Goal: Find specific page/section: Find specific page/section

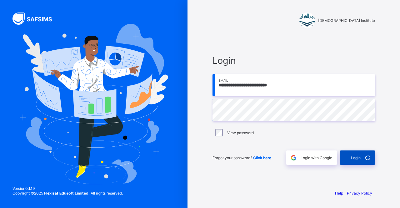
click at [358, 159] on div "Login" at bounding box center [357, 157] width 35 height 14
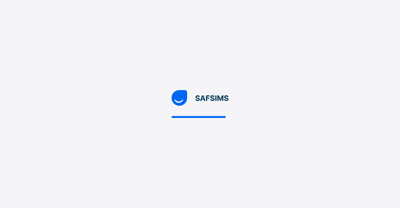
drag, startPoint x: 400, startPoint y: 207, endPoint x: 199, endPoint y: 148, distance: 210.0
click at [199, 148] on div at bounding box center [200, 104] width 400 height 208
click at [164, 90] on div at bounding box center [200, 104] width 400 height 208
click at [266, 111] on div at bounding box center [200, 104] width 400 height 208
click at [165, 79] on div at bounding box center [200, 104] width 400 height 208
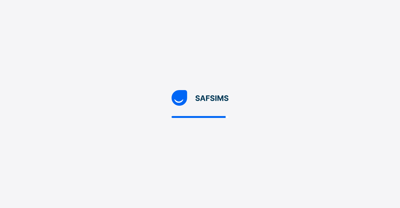
click at [240, 95] on div at bounding box center [200, 104] width 400 height 208
click at [148, 81] on div at bounding box center [200, 104] width 400 height 208
click at [263, 115] on div at bounding box center [200, 104] width 400 height 208
click at [115, 134] on div at bounding box center [200, 104] width 400 height 208
click at [371, 119] on div at bounding box center [200, 104] width 400 height 208
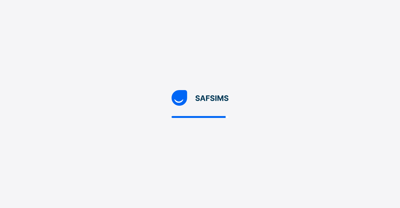
click at [139, 150] on div at bounding box center [200, 104] width 400 height 208
click at [188, 140] on div at bounding box center [200, 104] width 400 height 208
click at [218, 92] on img at bounding box center [200, 98] width 57 height 16
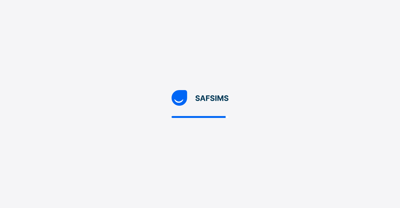
click at [218, 92] on img at bounding box center [200, 98] width 57 height 16
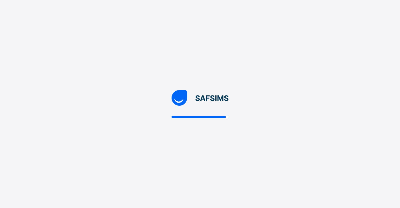
click at [218, 92] on img at bounding box center [200, 98] width 57 height 16
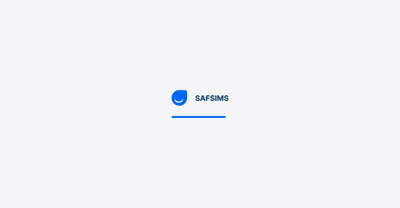
click at [218, 92] on img at bounding box center [200, 98] width 57 height 16
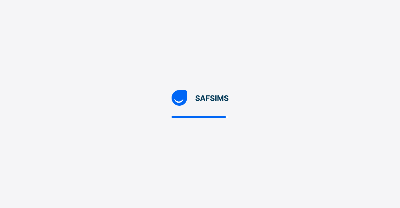
click at [218, 92] on img at bounding box center [200, 98] width 57 height 16
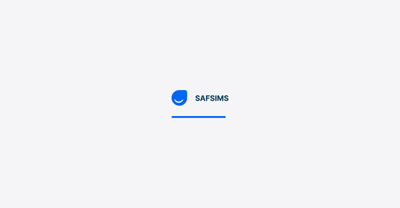
click at [218, 92] on img at bounding box center [200, 98] width 57 height 16
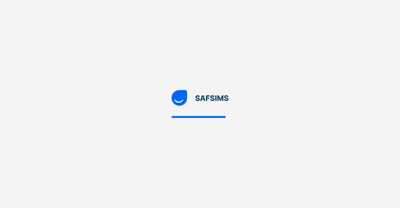
click at [218, 92] on img at bounding box center [200, 98] width 57 height 16
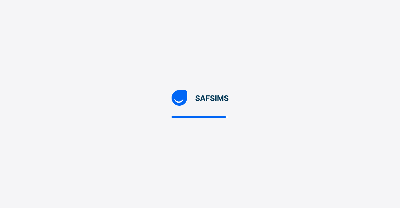
click at [218, 92] on img at bounding box center [200, 98] width 57 height 16
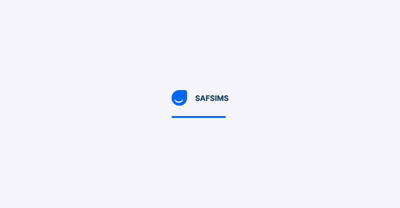
click at [218, 92] on img at bounding box center [200, 98] width 57 height 16
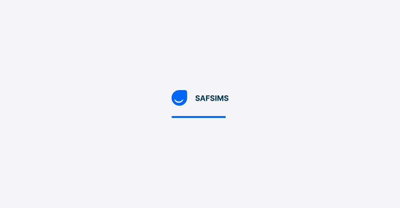
click at [218, 92] on img at bounding box center [200, 98] width 57 height 16
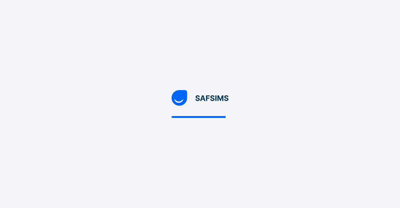
click at [218, 92] on img at bounding box center [200, 98] width 57 height 16
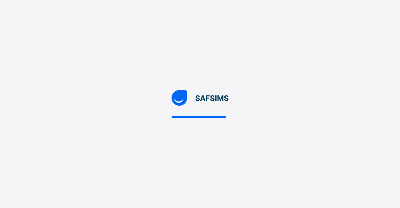
click at [218, 92] on img at bounding box center [200, 98] width 57 height 16
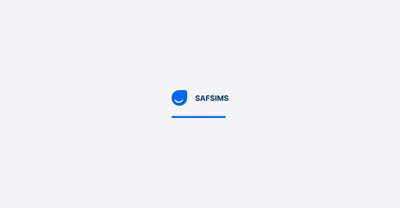
click at [218, 92] on img at bounding box center [200, 98] width 57 height 16
click at [257, 115] on div at bounding box center [200, 104] width 400 height 208
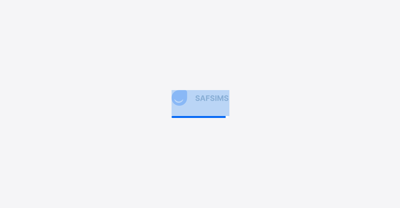
drag, startPoint x: 257, startPoint y: 115, endPoint x: 400, endPoint y: -8, distance: 188.8
click at [400, 0] on html "New Update Available Hello there, You can install SAFSIMS on your device for ea…" at bounding box center [200, 104] width 400 height 208
